Goal: Transaction & Acquisition: Subscribe to service/newsletter

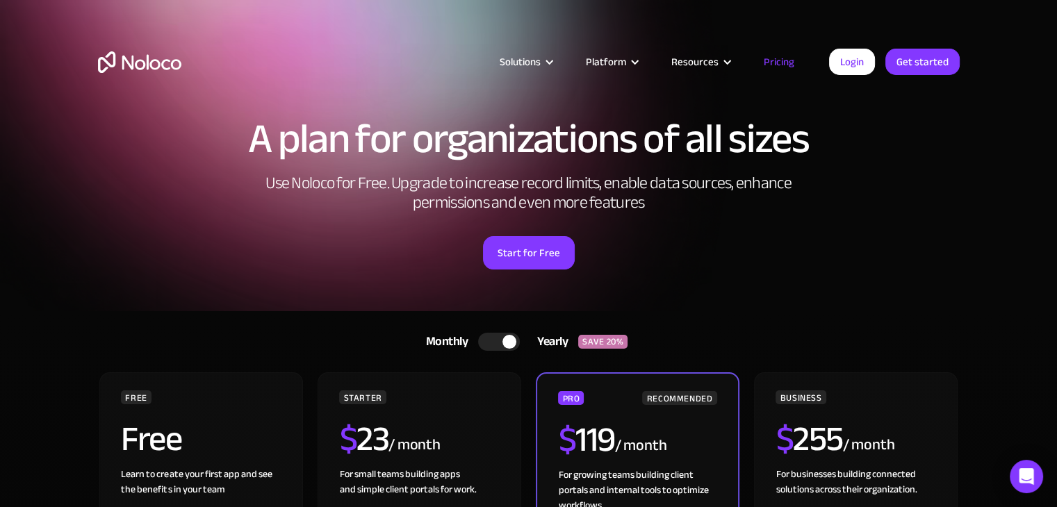
click at [768, 140] on h1 "A plan for organizations of all sizes" at bounding box center [528, 139] width 861 height 42
click at [1015, 479] on div "Open Intercom Messenger" at bounding box center [1026, 477] width 37 height 37
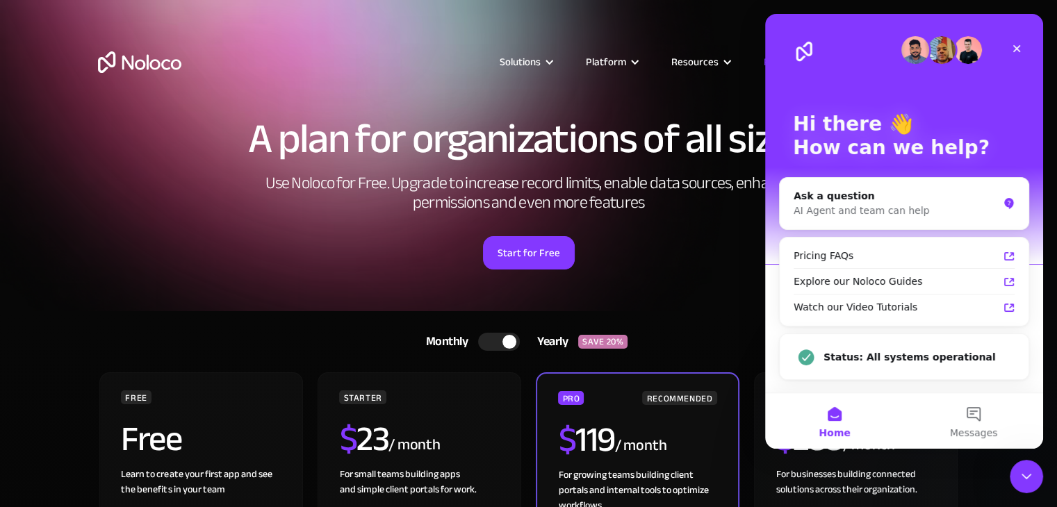
click at [559, 292] on div "A plan for organizations of all sizes Use Noloco for Free. Upgrade to increase …" at bounding box center [528, 207] width 889 height 207
click at [1012, 38] on div "Close" at bounding box center [1016, 48] width 25 height 25
